Goal: Task Accomplishment & Management: Use online tool/utility

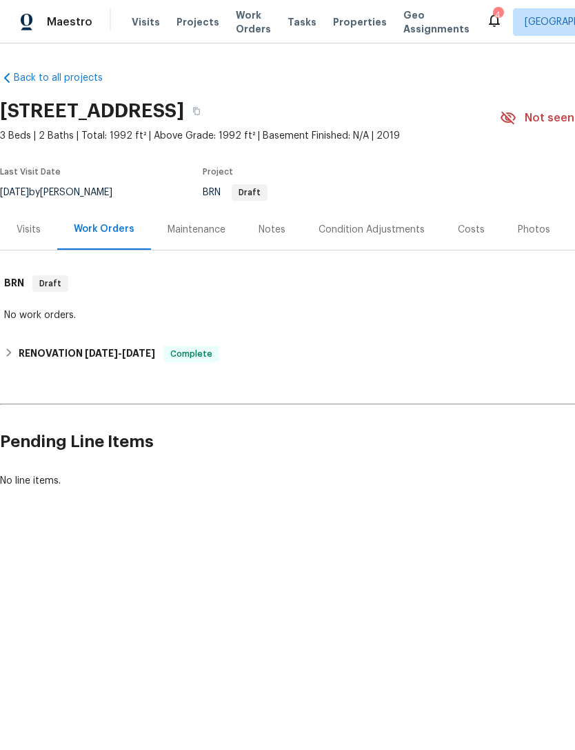
click at [344, 17] on span "Properties" at bounding box center [360, 22] width 54 height 14
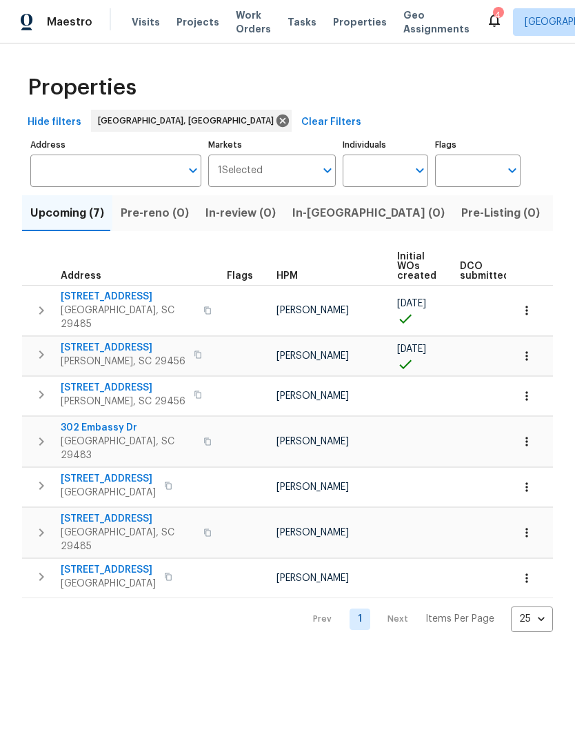
click at [245, 23] on span "Work Orders" at bounding box center [253, 22] width 35 height 28
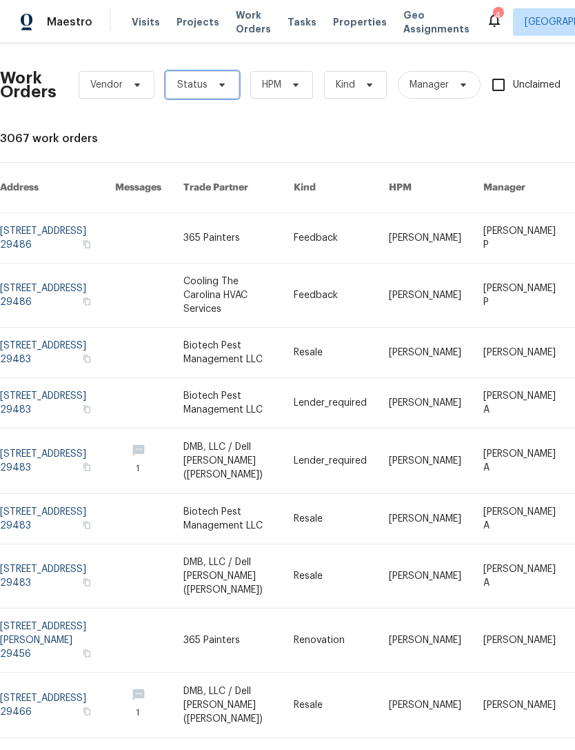
click at [219, 94] on span "Status" at bounding box center [203, 85] width 74 height 28
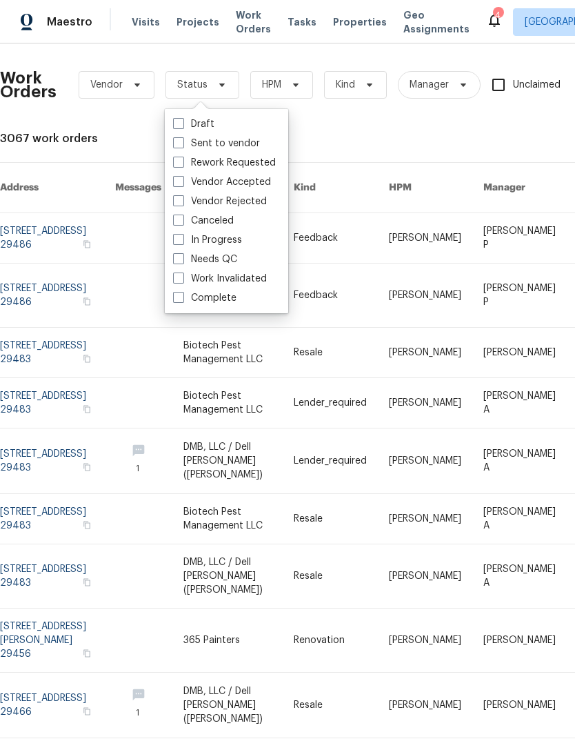
click at [174, 244] on span at bounding box center [178, 239] width 11 height 11
click at [174, 242] on input "In Progress" at bounding box center [177, 237] width 9 height 9
checkbox input "true"
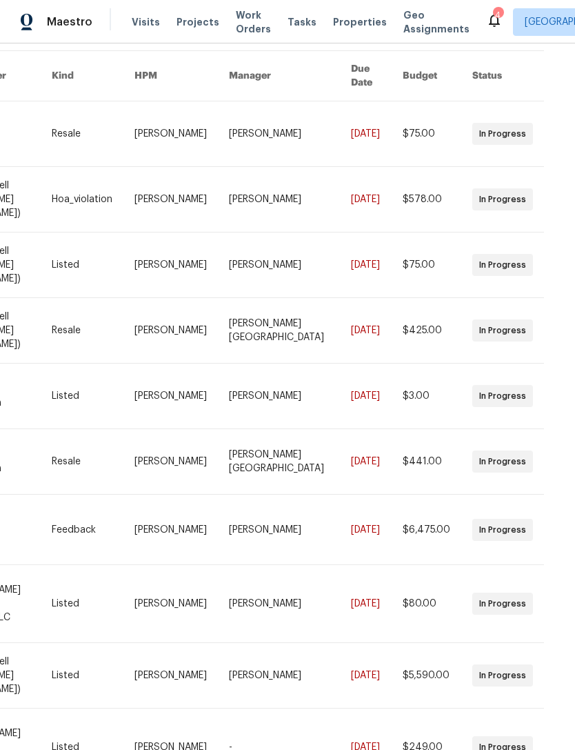
scroll to position [45, 0]
click at [541, 726] on div "Work Orders Vendor In Progress HPM Kind Manager Unclaimed ​ View Reno Index 15 …" at bounding box center [287, 396] width 575 height 706
click at [535, 725] on div "Work Orders Vendor In Progress HPM Kind Manager Unclaimed ​ View Reno Index 15 …" at bounding box center [287, 396] width 575 height 706
click at [540, 725] on div "Work Orders Vendor In Progress HPM Kind Manager Unclaimed ​ View Reno Index 15 …" at bounding box center [287, 396] width 575 height 706
click at [535, 724] on div "Work Orders Vendor In Progress HPM Kind Manager Unclaimed ​ View Reno Index 15 …" at bounding box center [287, 396] width 575 height 706
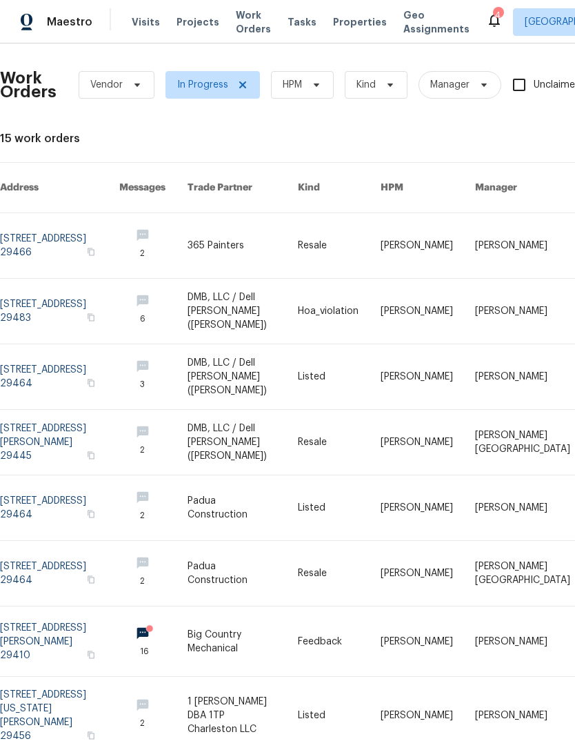
scroll to position [0, 0]
click at [226, 78] on span "In Progress" at bounding box center [202, 85] width 51 height 14
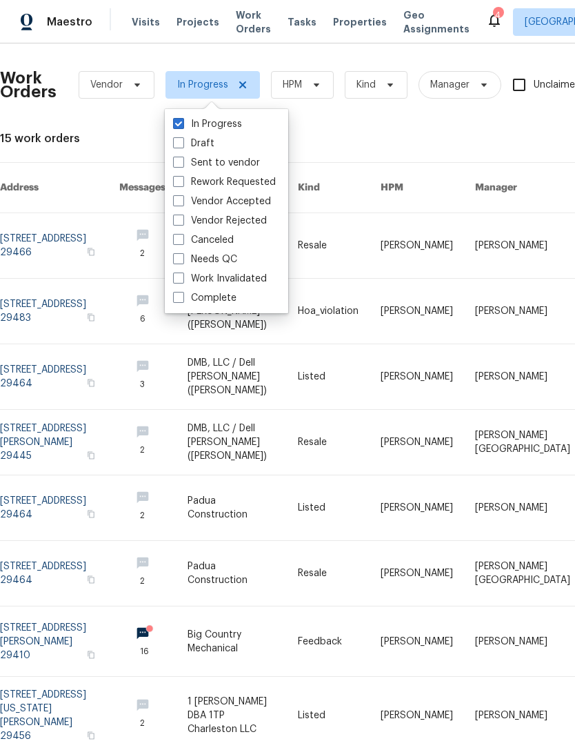
click at [185, 194] on label "Vendor Accepted" at bounding box center [222, 201] width 98 height 14
click at [182, 194] on input "Vendor Accepted" at bounding box center [177, 198] width 9 height 9
checkbox input "true"
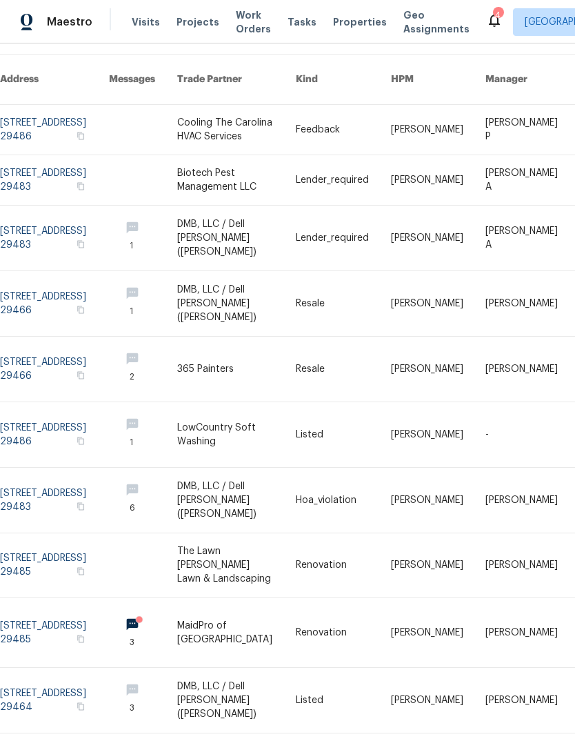
scroll to position [108, 0]
